Goal: Task Accomplishment & Management: Manage account settings

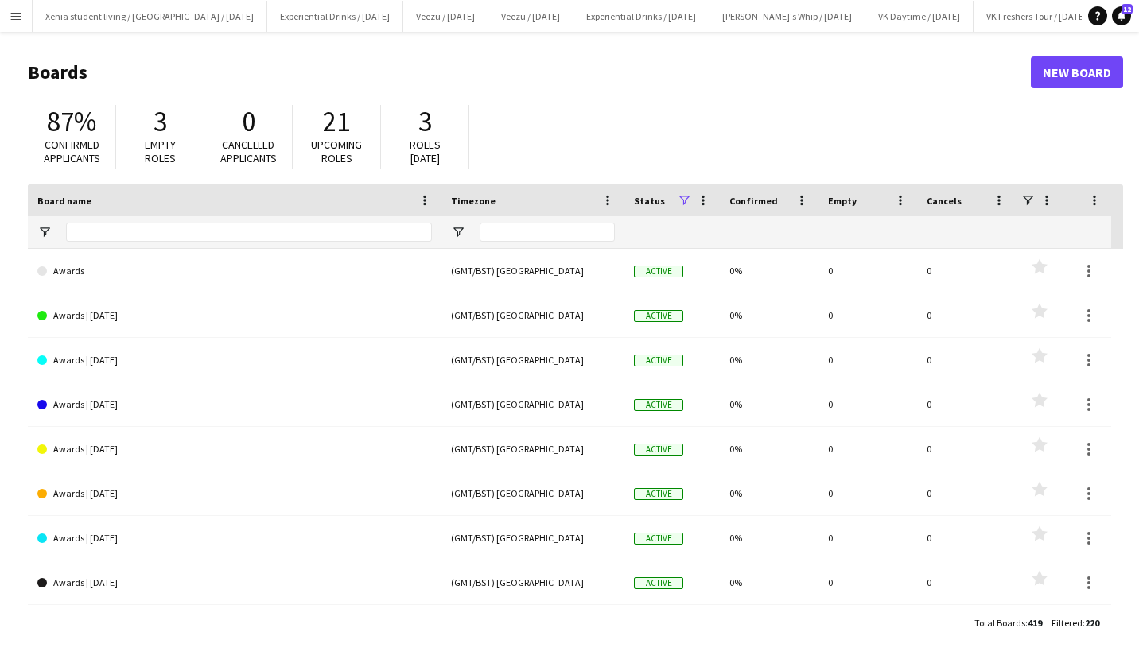
click at [13, 15] on app-icon "Menu" at bounding box center [16, 16] width 13 height 13
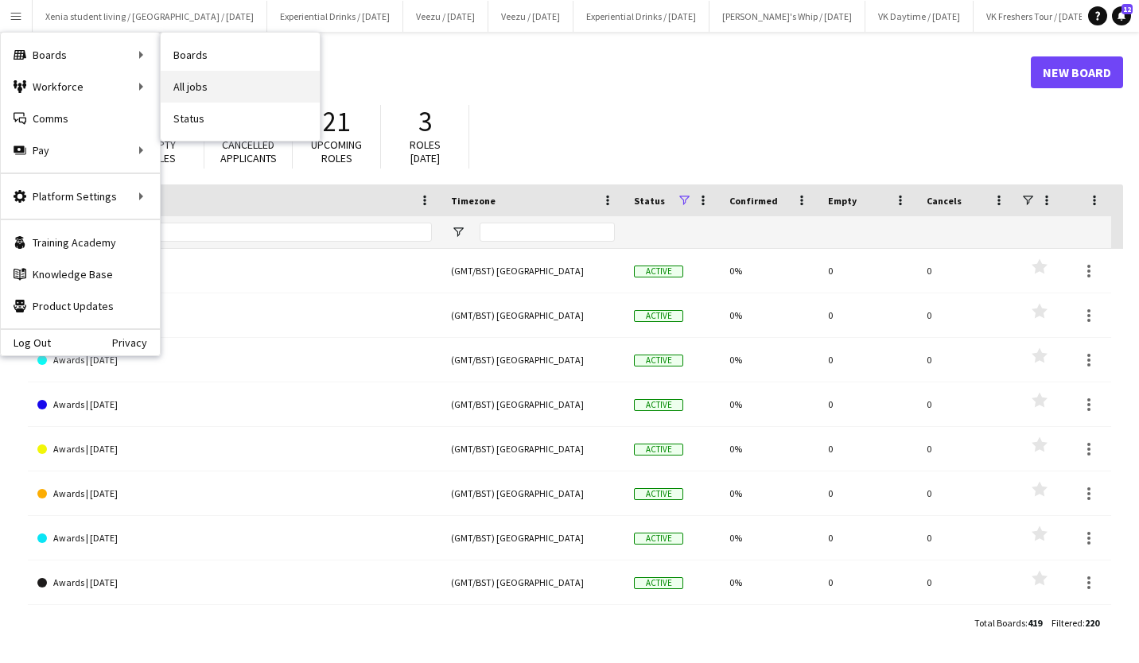
click at [221, 84] on link "All jobs" at bounding box center [240, 87] width 159 height 32
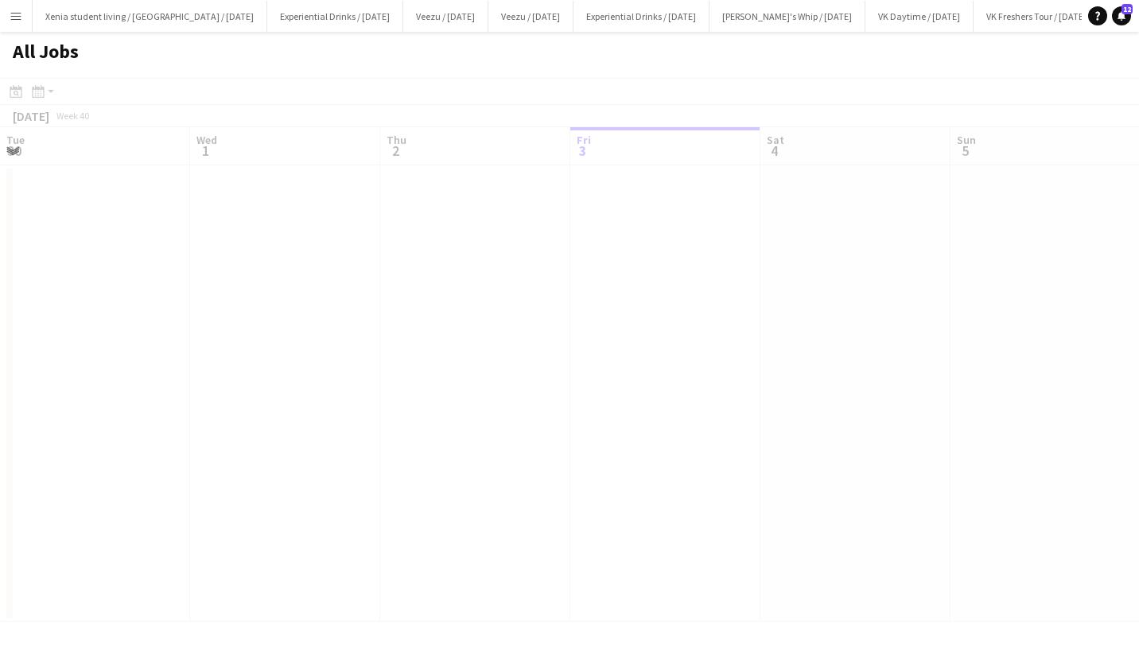
scroll to position [0, 380]
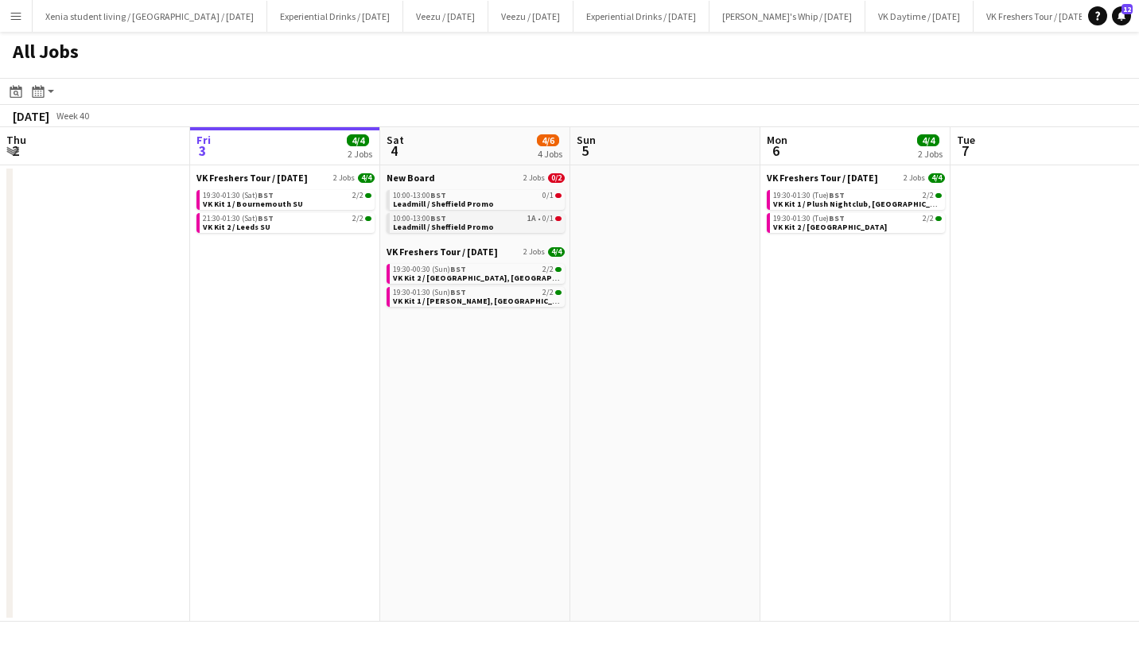
click at [489, 219] on div "10:00-13:00 BST 1A • 0/1" at bounding box center [477, 219] width 169 height 8
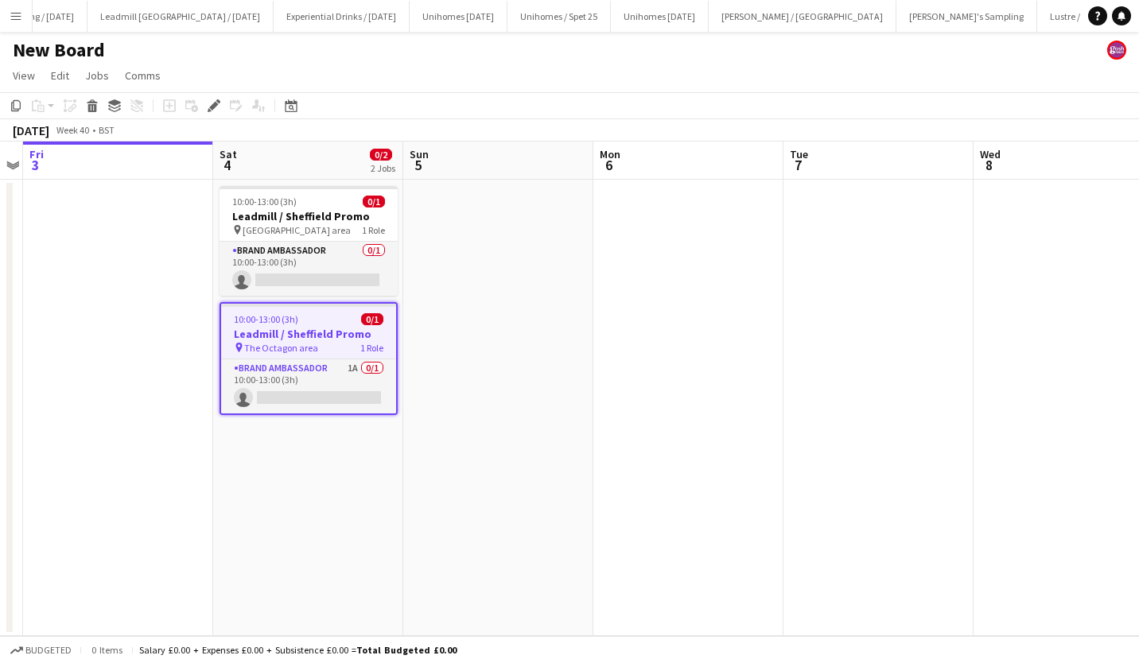
scroll to position [0, 1756]
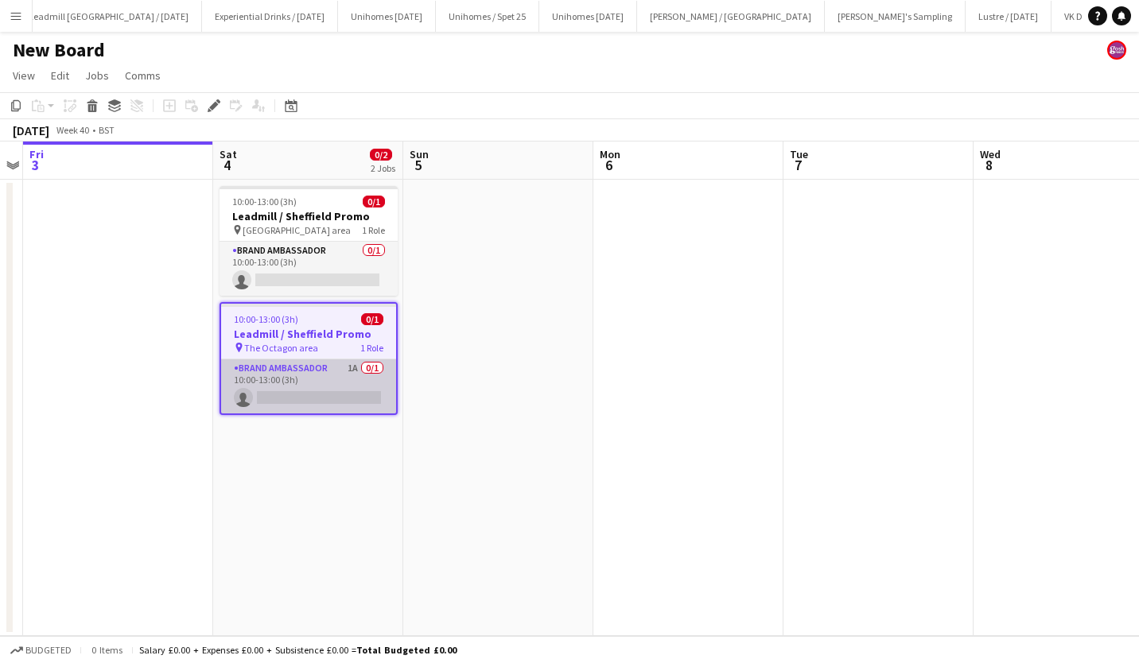
click at [295, 400] on app-card-role "Brand Ambassador 1A 0/1 10:00-13:00 (3h) single-neutral-actions" at bounding box center [308, 387] width 175 height 54
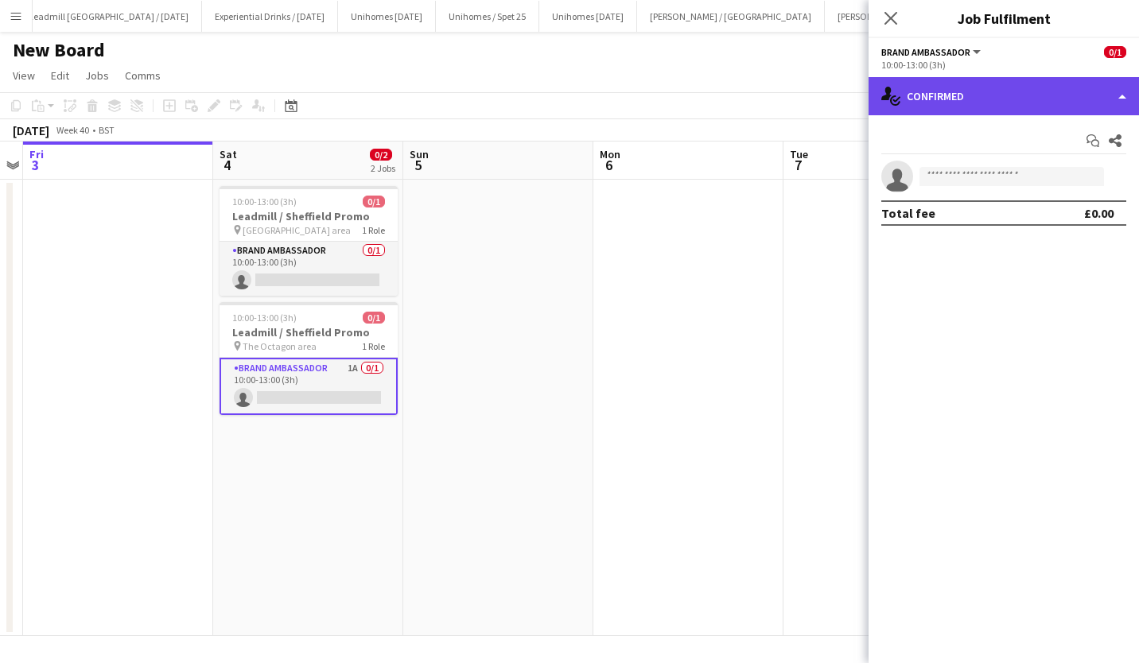
click at [949, 111] on div "single-neutral-actions-check-2 Confirmed" at bounding box center [1004, 96] width 270 height 38
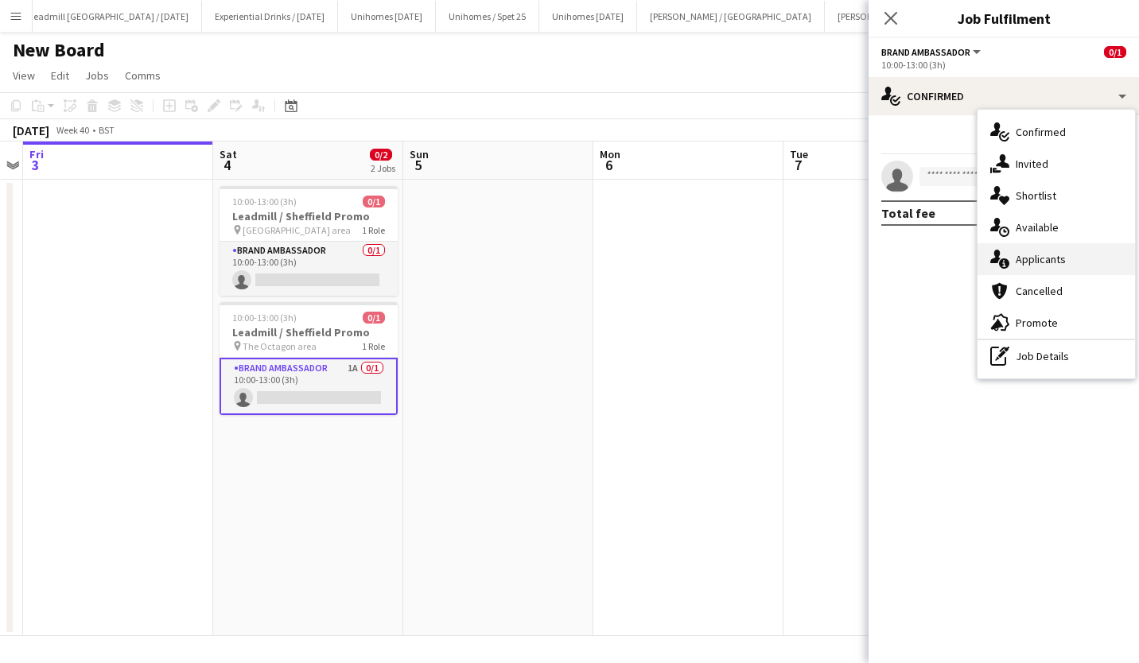
click at [1057, 247] on div "single-neutral-actions-information Applicants" at bounding box center [1057, 259] width 158 height 32
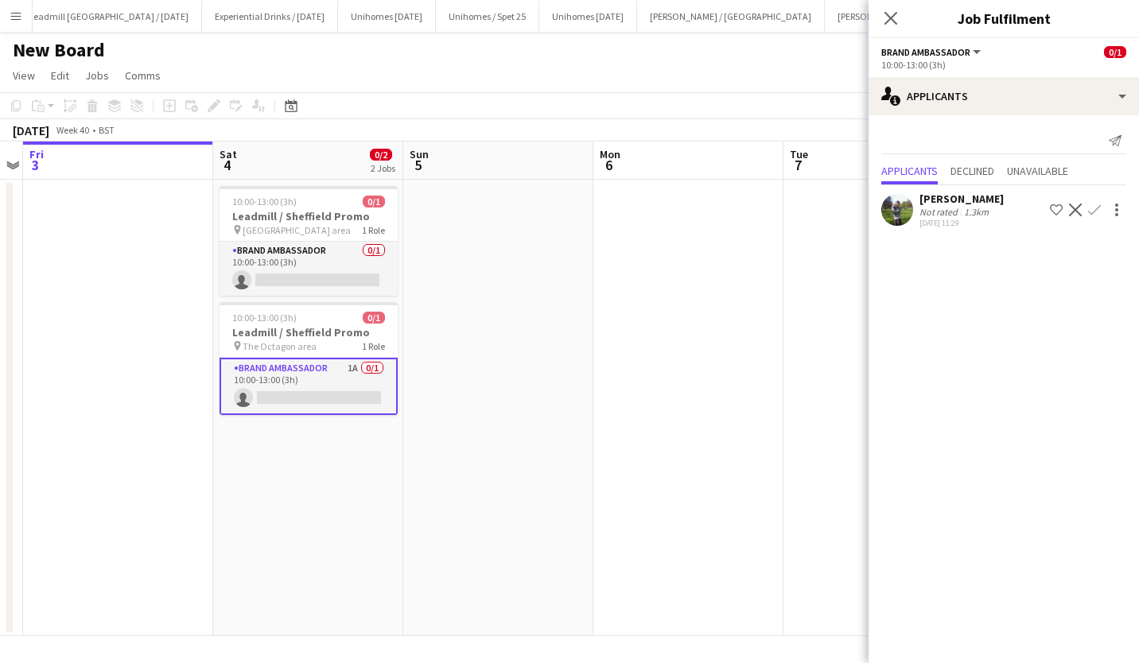
click at [979, 200] on div "[PERSON_NAME]" at bounding box center [962, 199] width 84 height 14
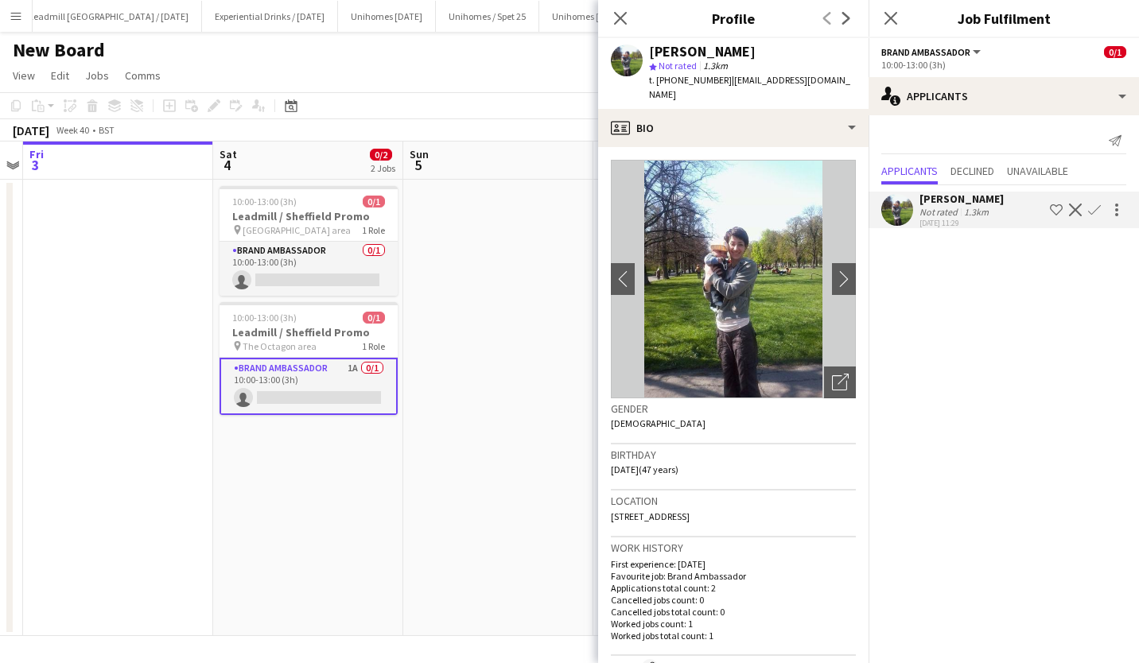
click at [1092, 207] on app-icon "Confirm" at bounding box center [1094, 210] width 13 height 13
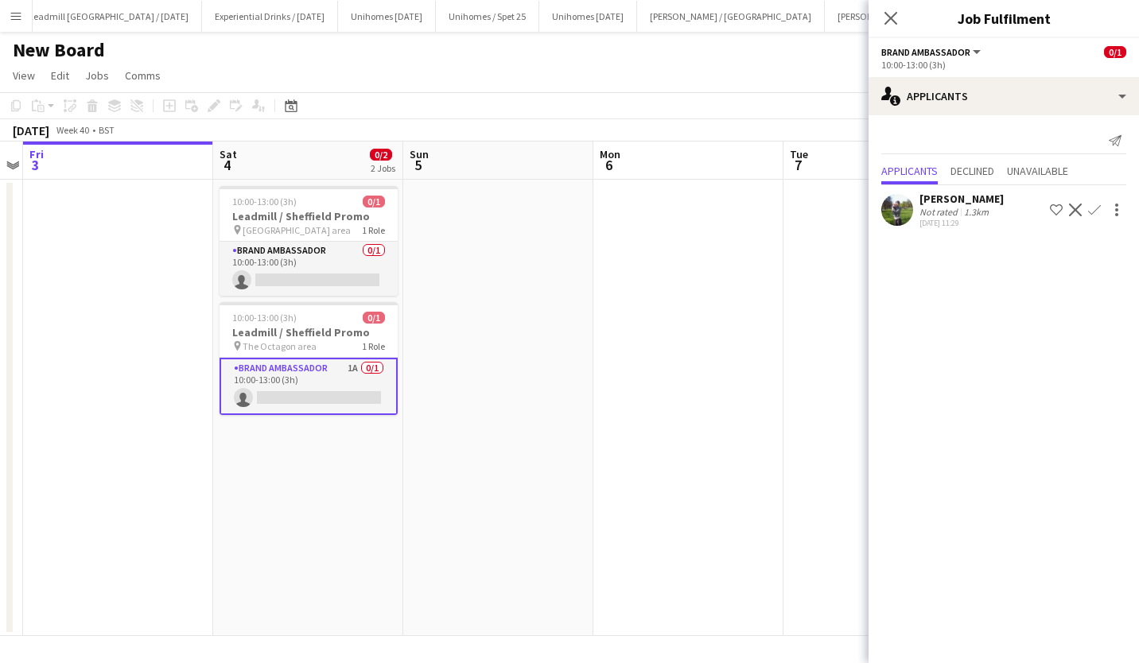
click at [1092, 207] on app-icon "Confirm" at bounding box center [1094, 210] width 13 height 13
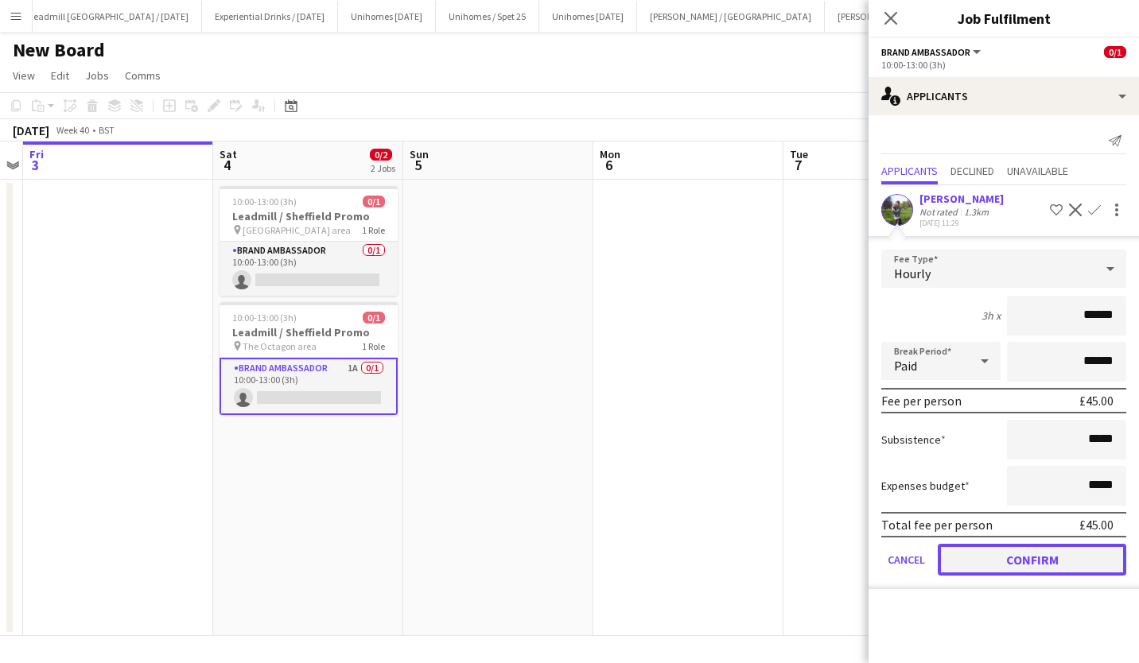
click at [1068, 558] on button "Confirm" at bounding box center [1032, 560] width 189 height 32
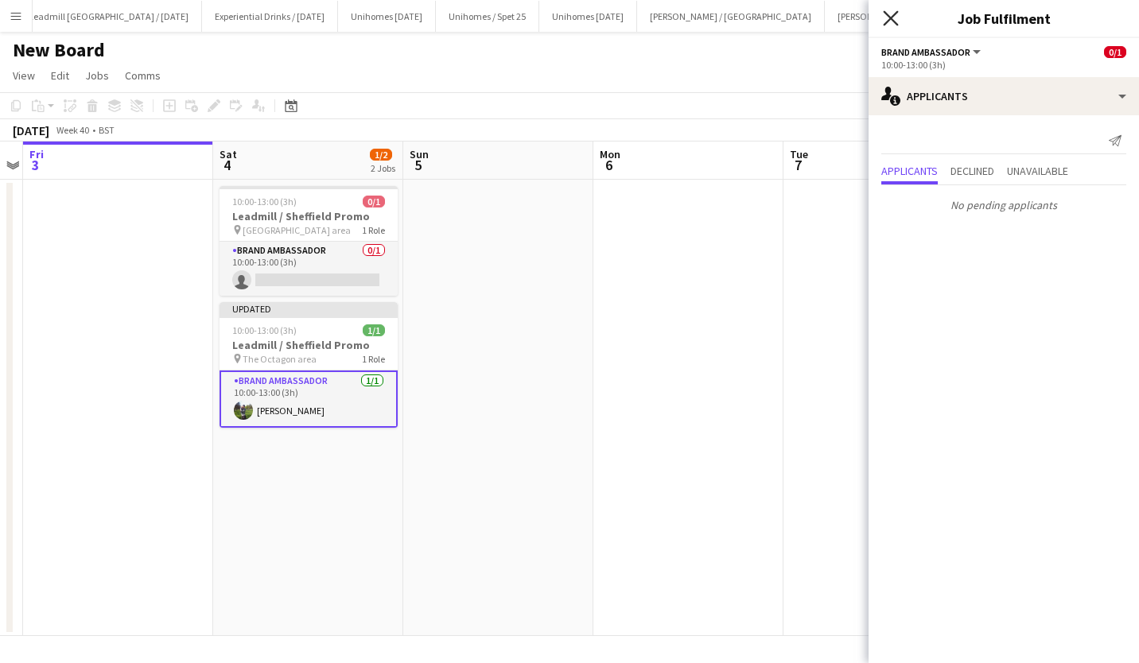
click at [893, 14] on icon "Close pop-in" at bounding box center [890, 17] width 15 height 15
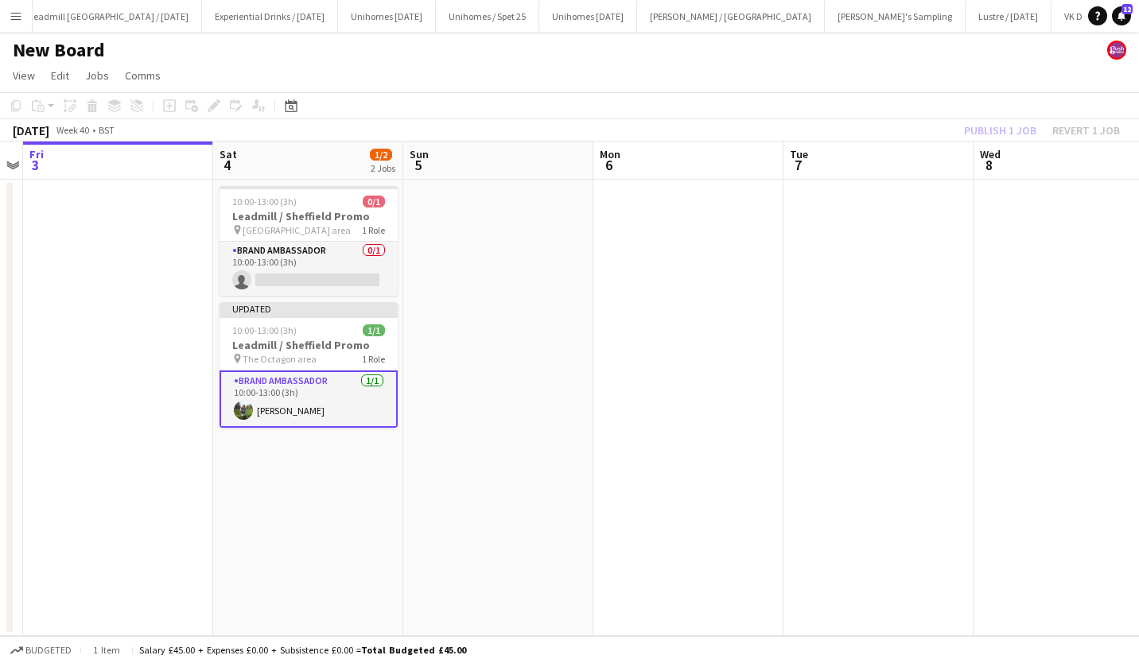
click at [994, 125] on div "Publish 1 job Revert 1 job" at bounding box center [1042, 130] width 194 height 21
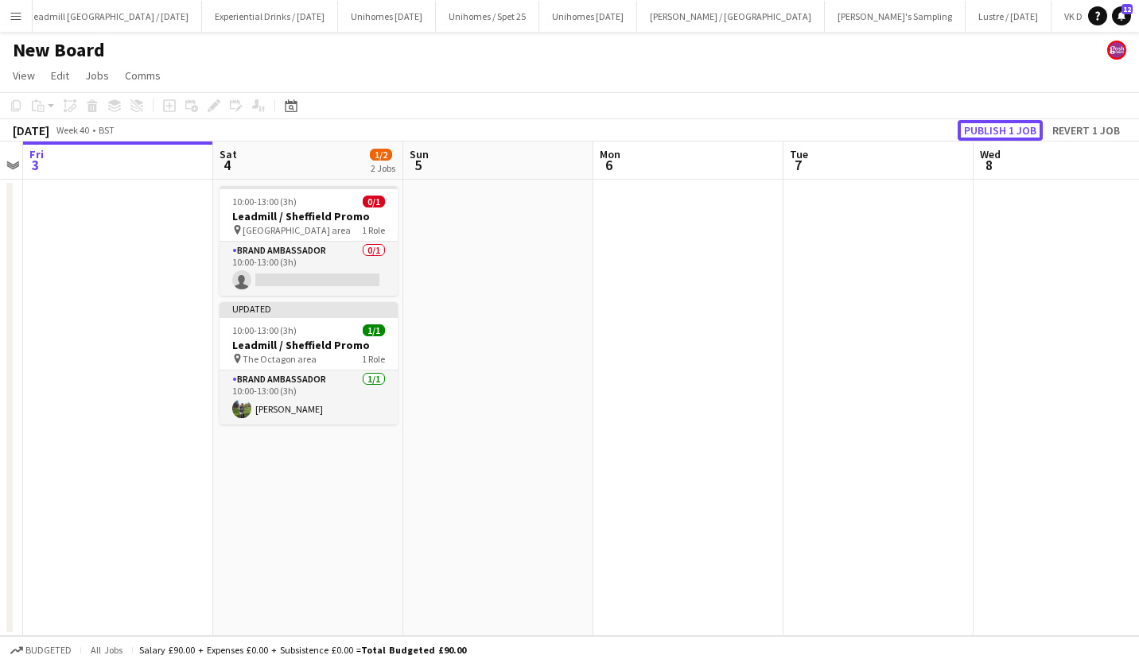
click at [994, 125] on button "Publish 1 job" at bounding box center [1000, 130] width 85 height 21
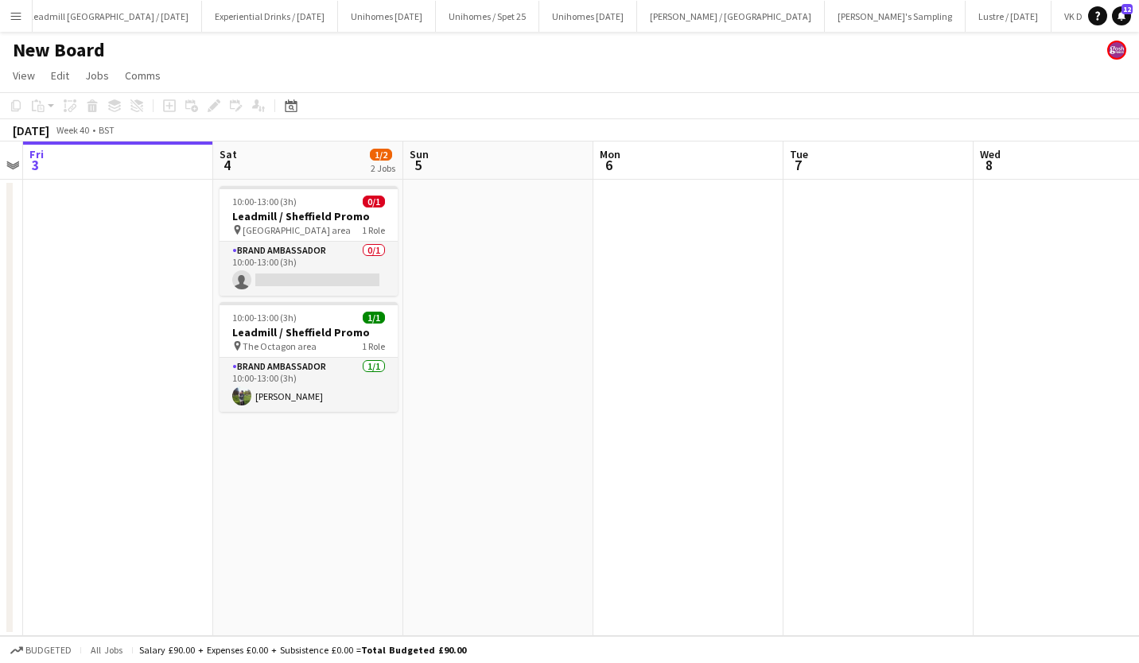
click at [14, 17] on app-icon "Menu" at bounding box center [16, 16] width 13 height 13
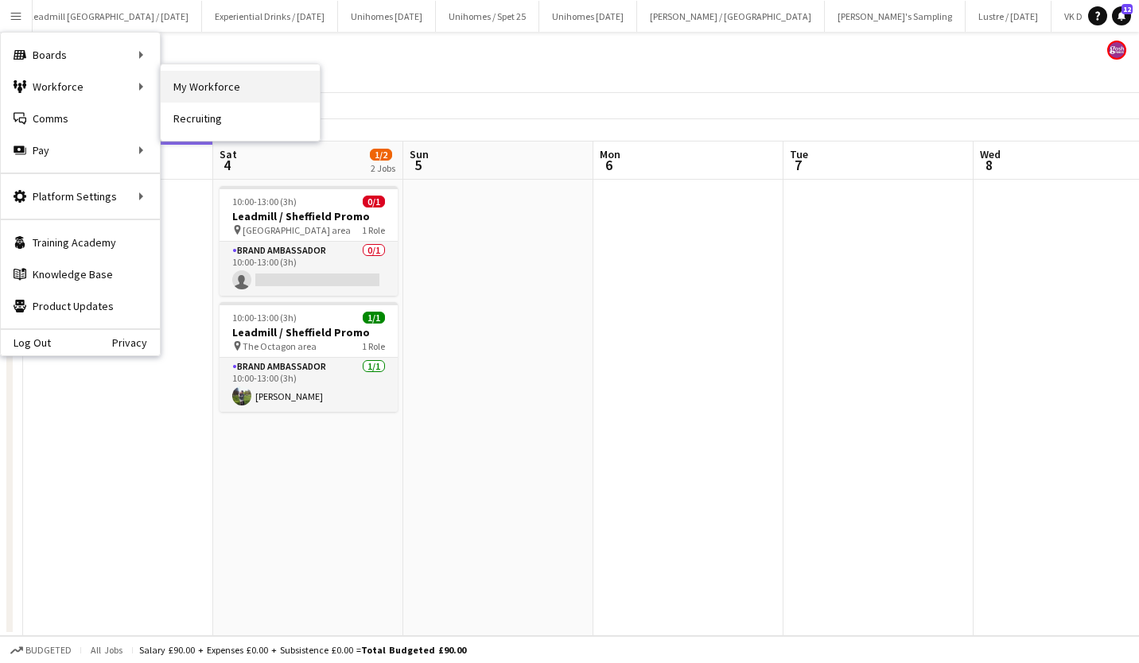
click at [222, 88] on link "My Workforce" at bounding box center [240, 87] width 159 height 32
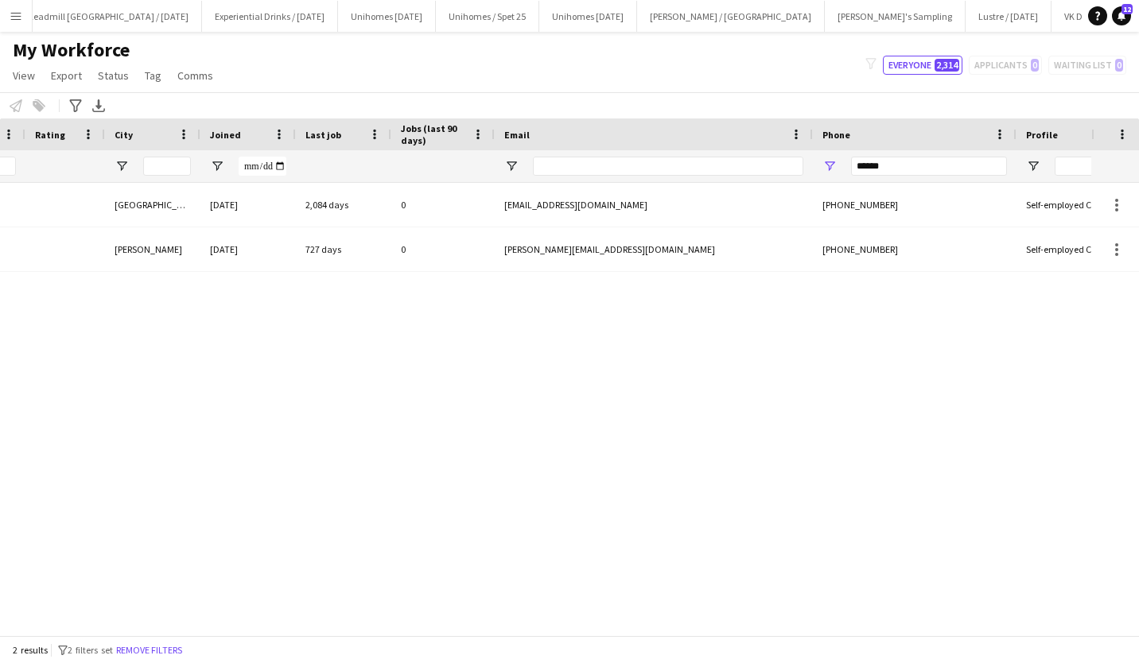
scroll to position [0, 463]
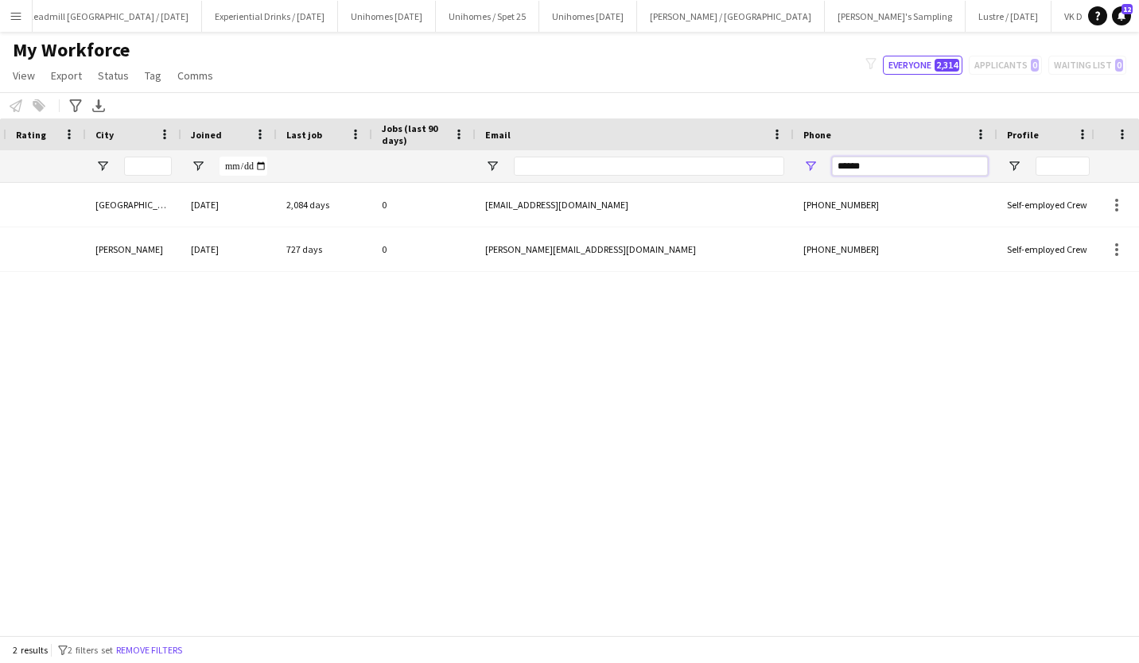
click at [893, 173] on input "******" at bounding box center [910, 166] width 156 height 19
type input "*"
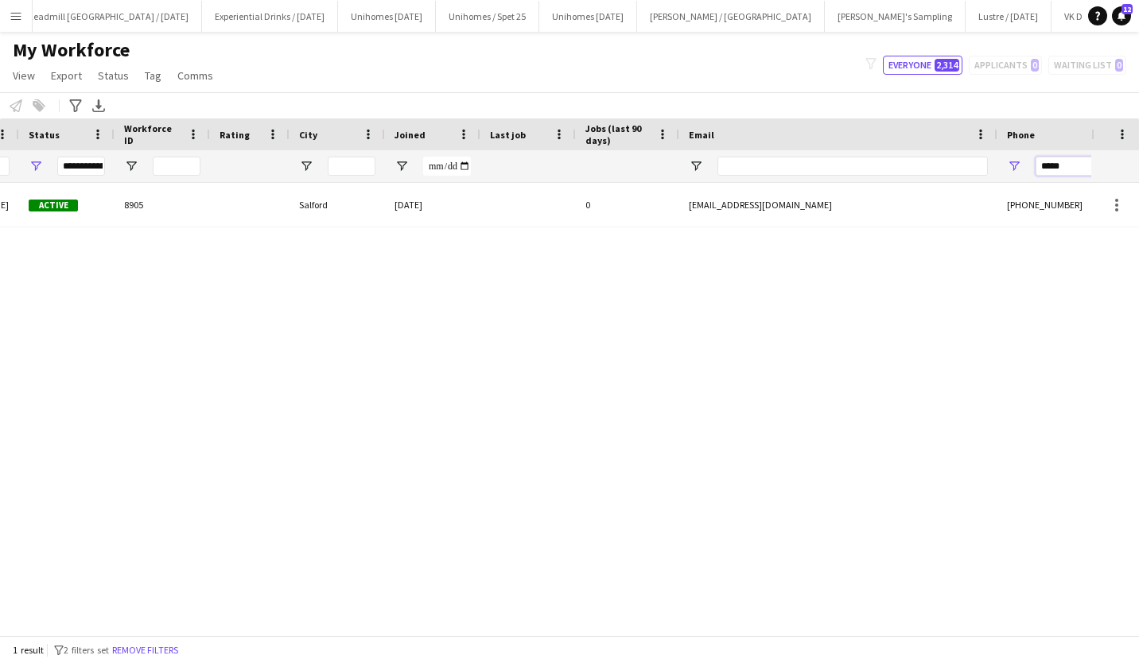
scroll to position [0, 0]
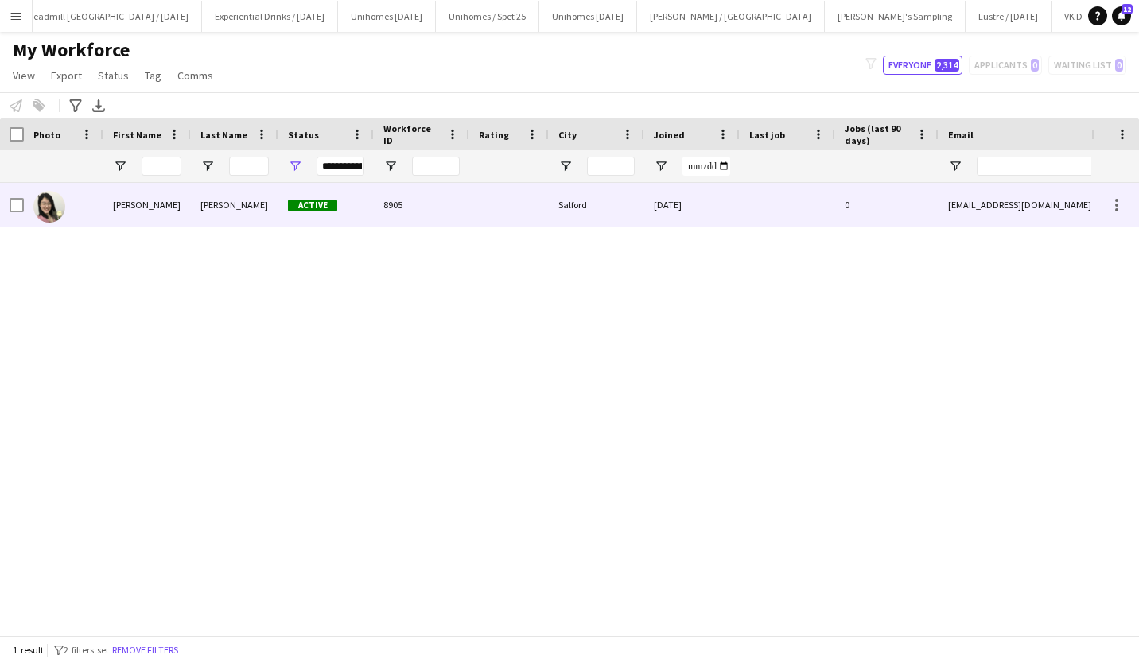
type input "*****"
click at [141, 205] on div "Phoebe" at bounding box center [147, 205] width 88 height 44
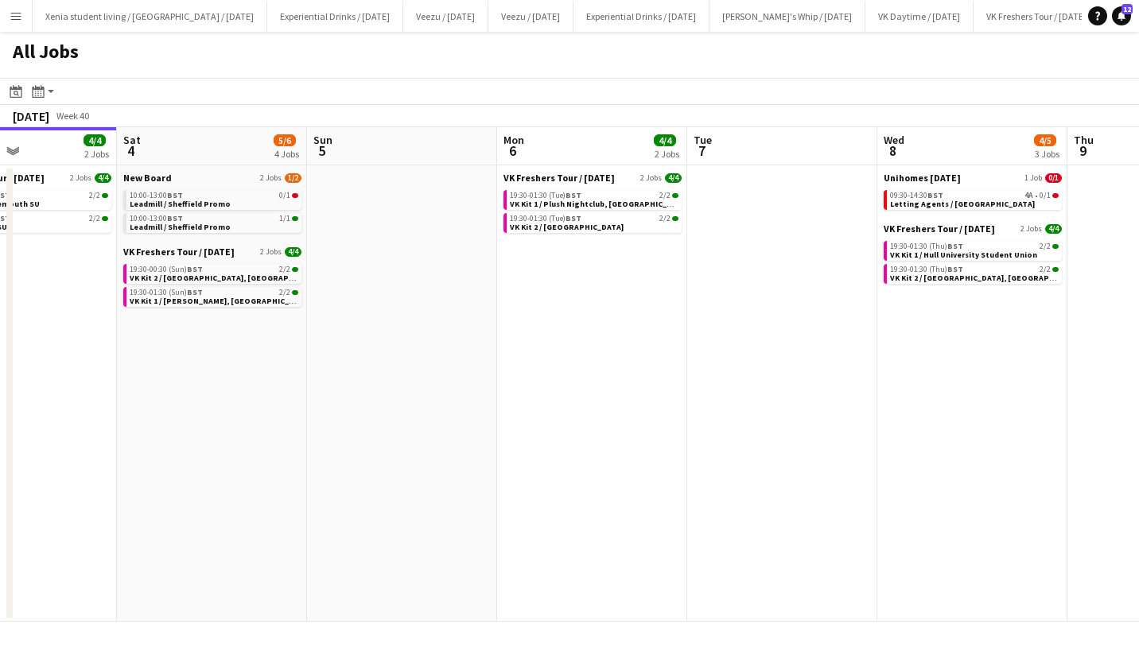
scroll to position [0, 453]
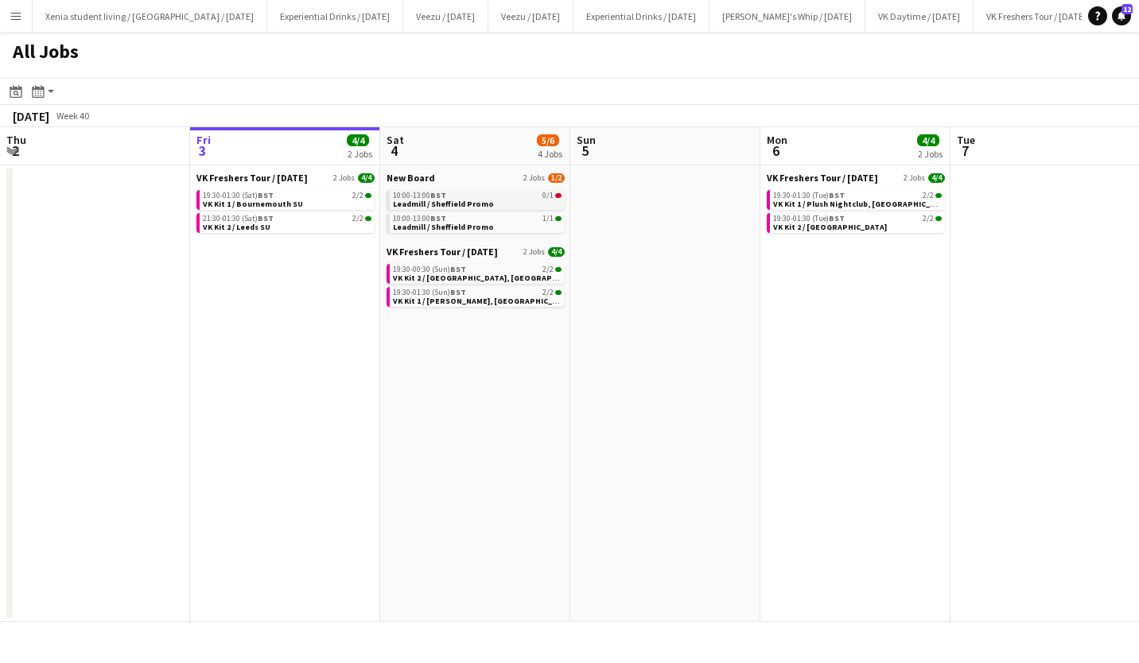
click at [488, 201] on link "10:00-13:00 BST 0/1 Leadmill / Sheffield Promo" at bounding box center [477, 199] width 169 height 18
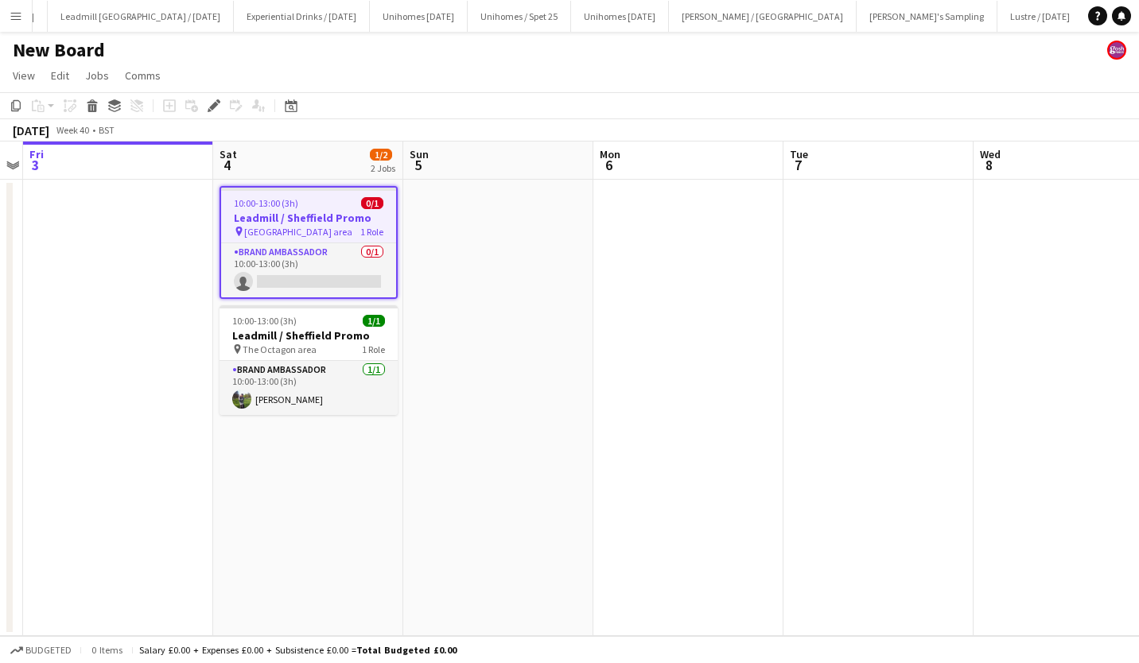
scroll to position [0, 1756]
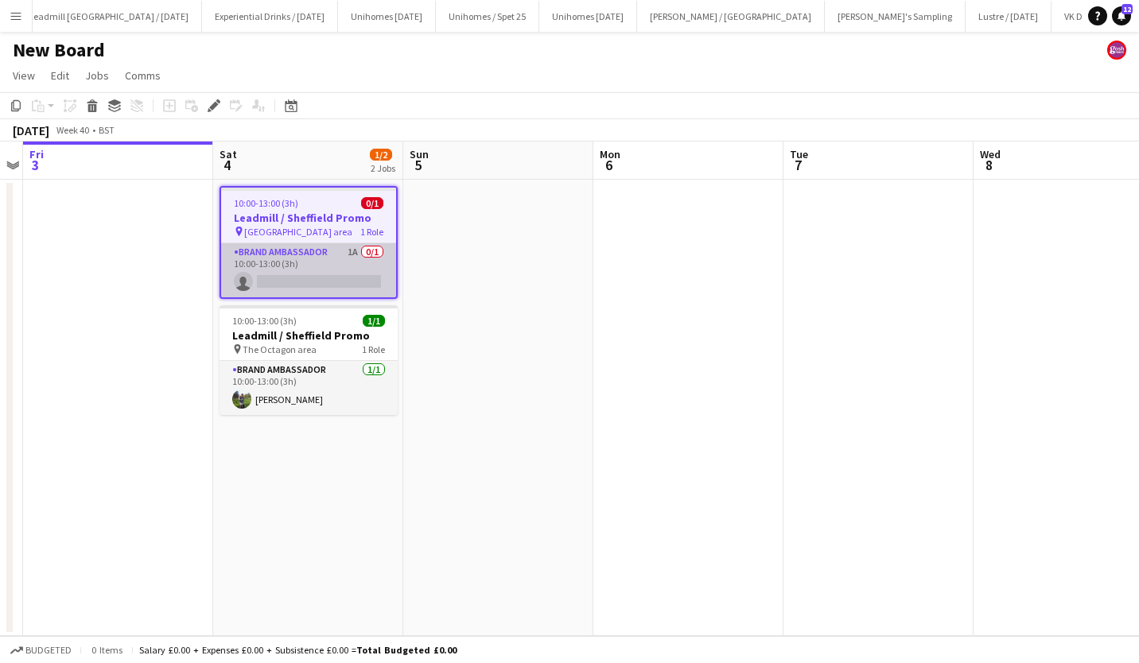
click at [337, 269] on app-card-role "Brand Ambassador 1A 0/1 10:00-13:00 (3h) single-neutral-actions" at bounding box center [308, 270] width 175 height 54
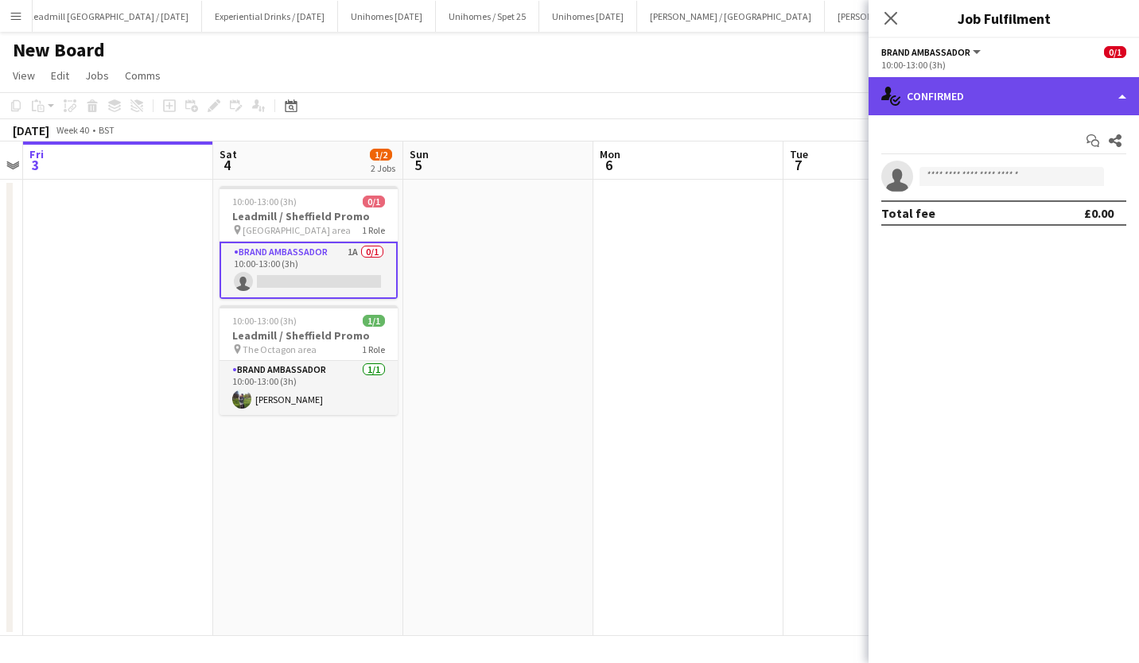
click at [1021, 99] on div "single-neutral-actions-check-2 Confirmed" at bounding box center [1004, 96] width 270 height 38
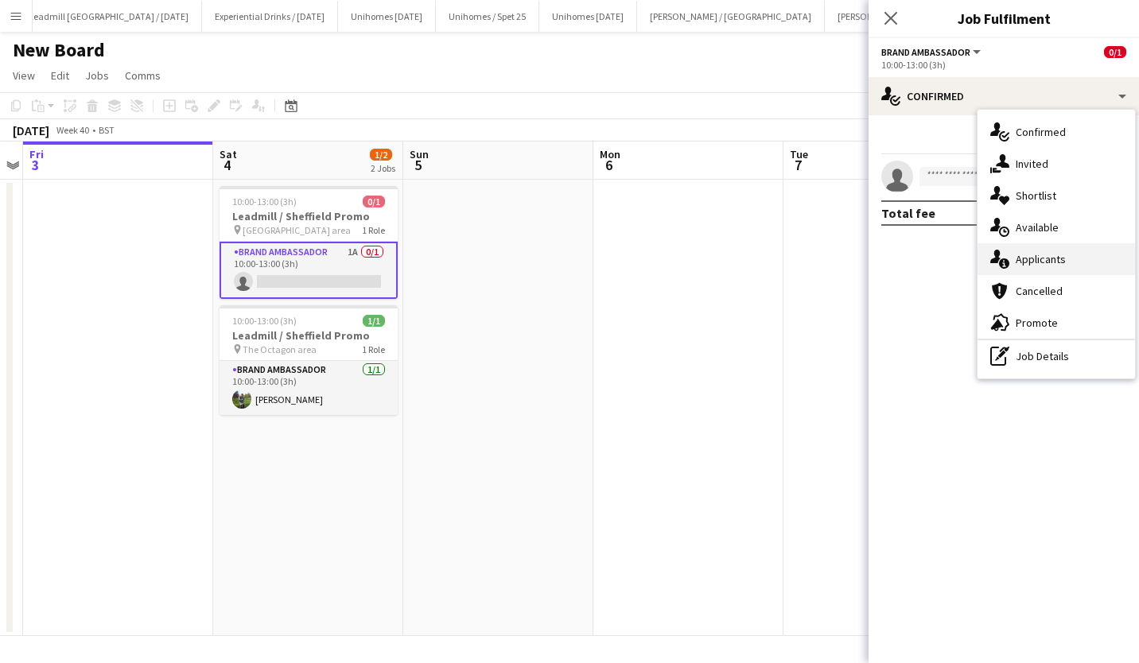
click at [1044, 256] on span "Applicants" at bounding box center [1041, 259] width 50 height 14
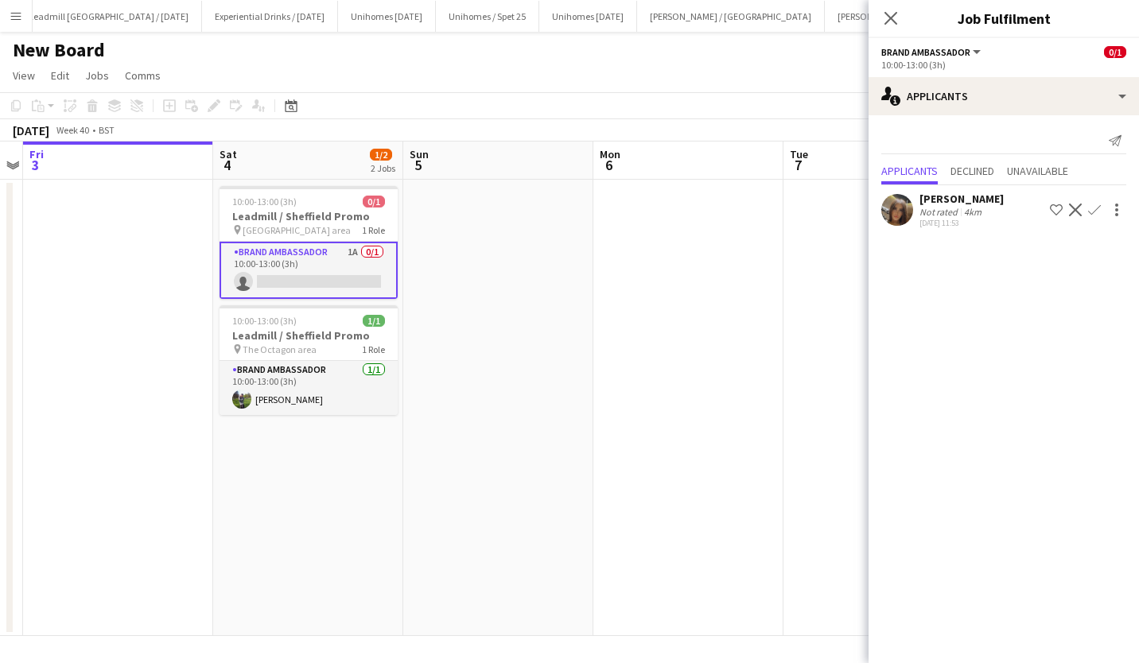
click at [1092, 213] on app-icon "Confirm" at bounding box center [1094, 210] width 13 height 13
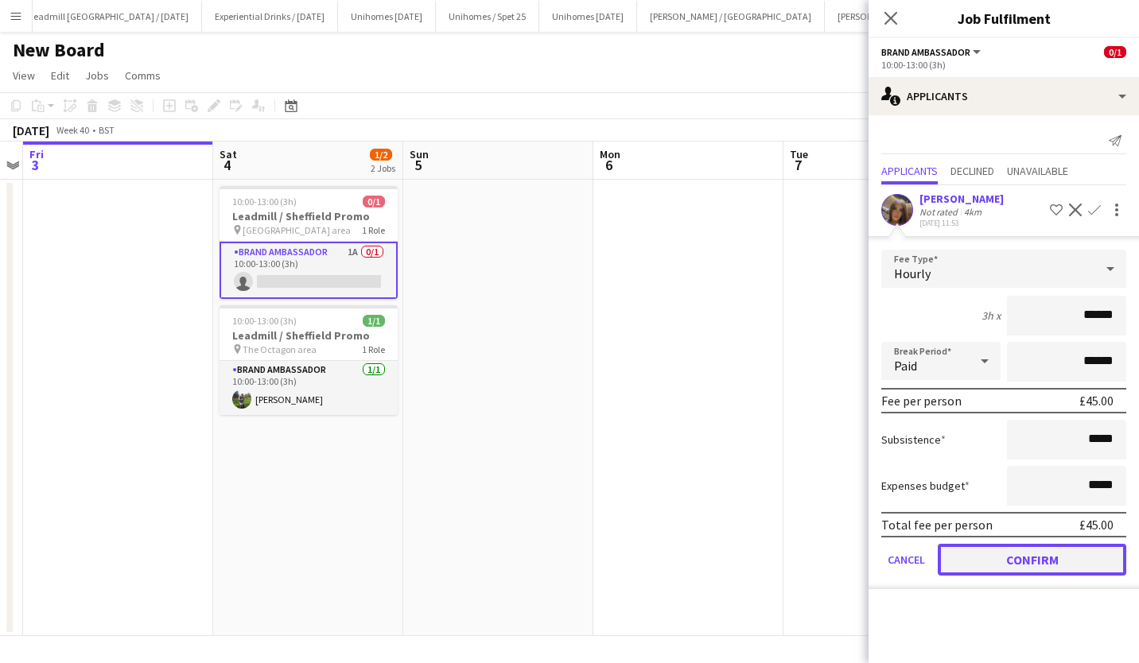
click at [1035, 559] on button "Confirm" at bounding box center [1032, 560] width 189 height 32
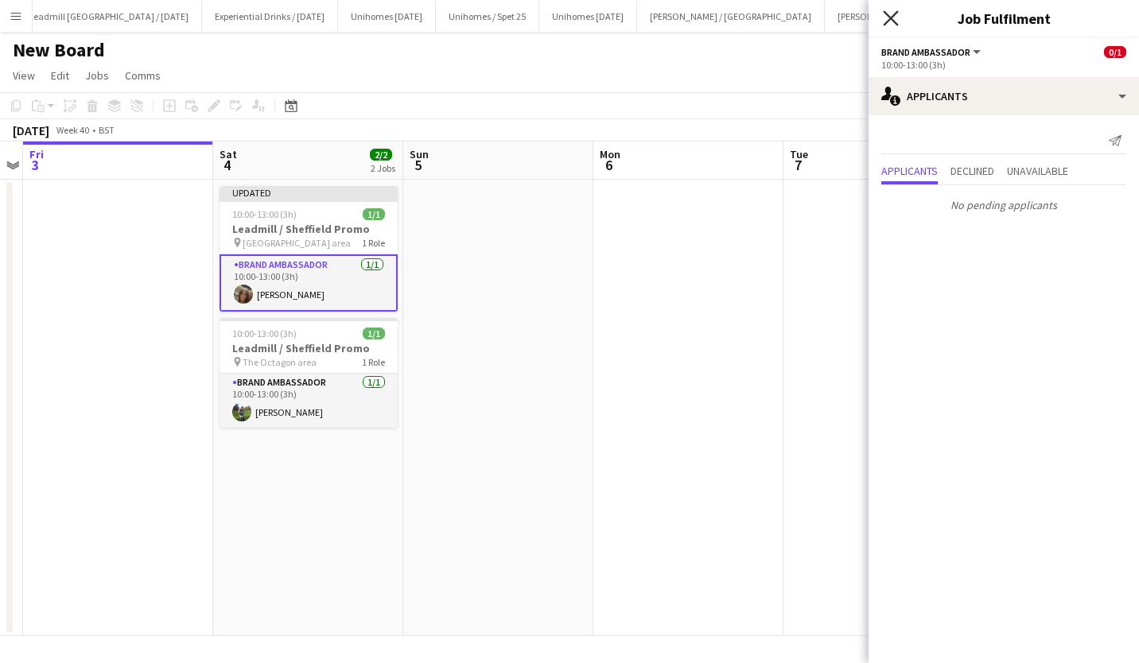
click at [893, 17] on icon at bounding box center [890, 17] width 15 height 15
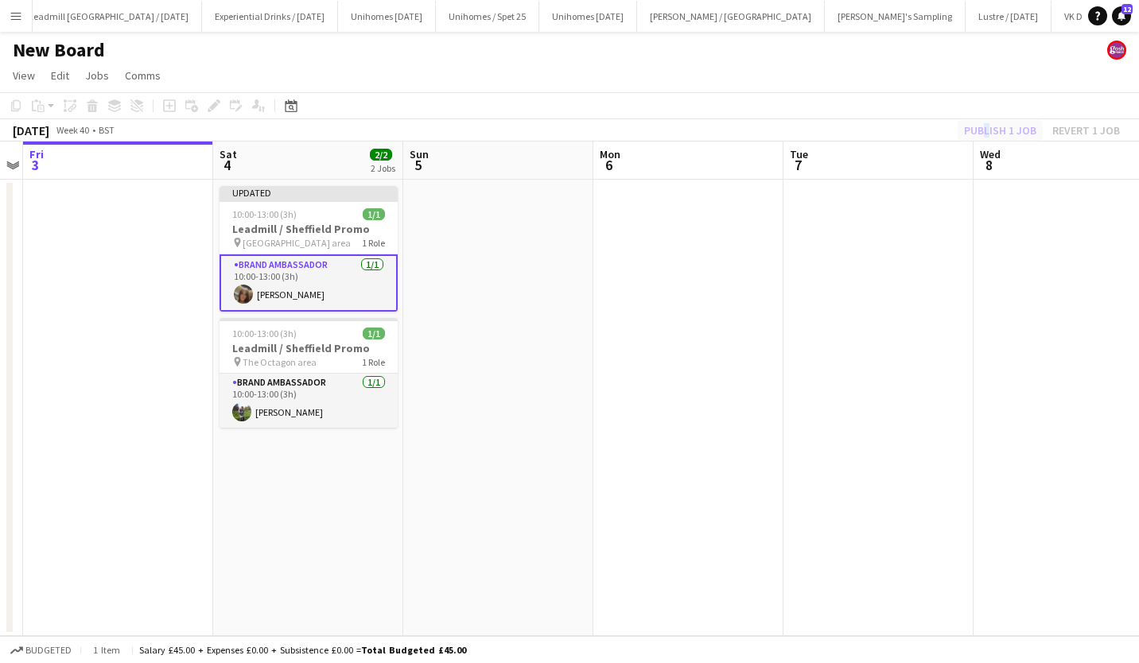
drag, startPoint x: 979, startPoint y: 129, endPoint x: 997, endPoint y: 129, distance: 18.3
click at [997, 129] on div "Publish 1 job Revert 1 job" at bounding box center [1042, 130] width 194 height 21
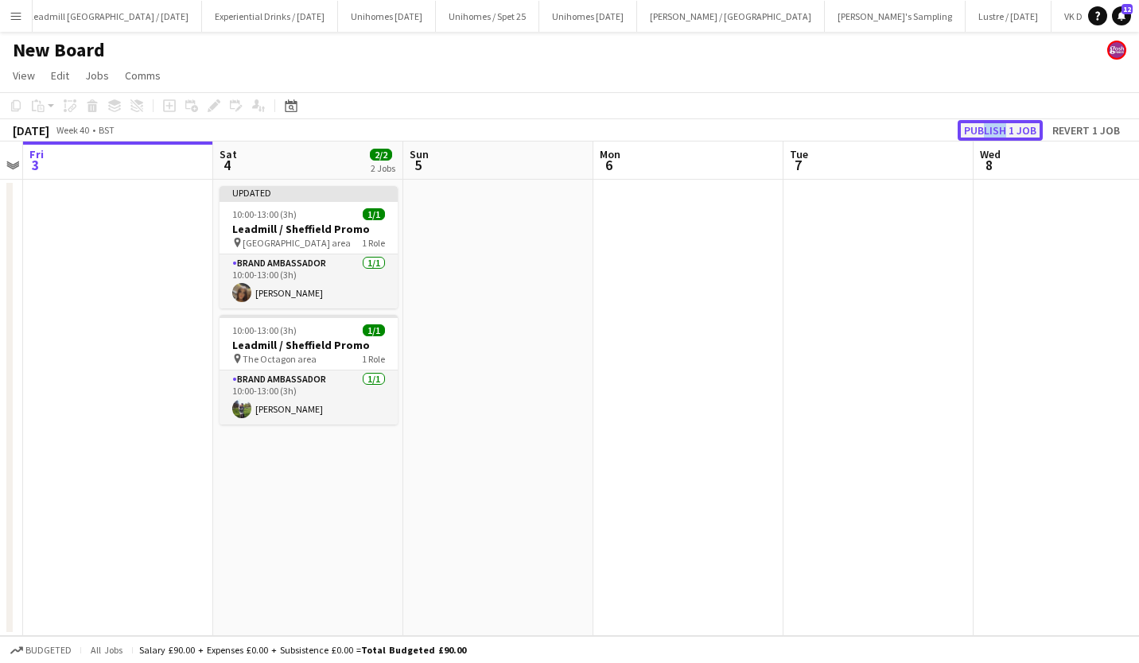
click at [997, 129] on button "Publish 1 job" at bounding box center [1000, 130] width 85 height 21
